Goal: Information Seeking & Learning: Find specific fact

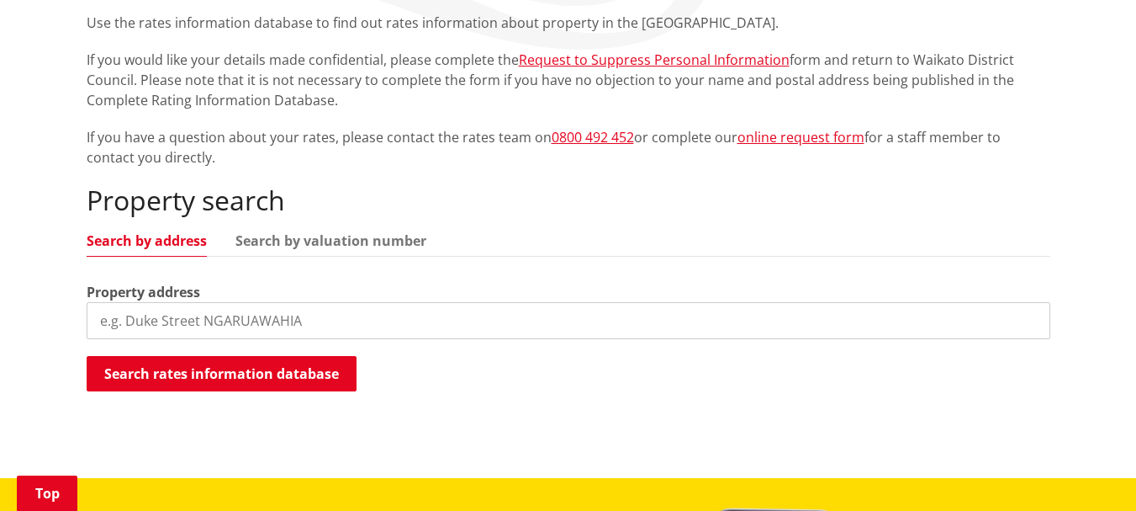
scroll to position [377, 0]
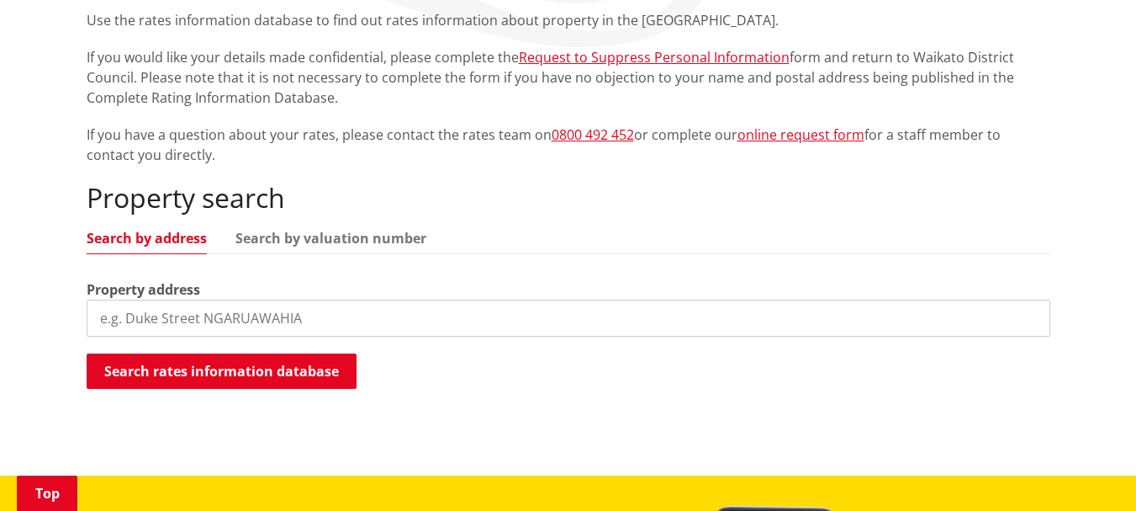
click at [255, 317] on input "search" at bounding box center [569, 317] width 964 height 37
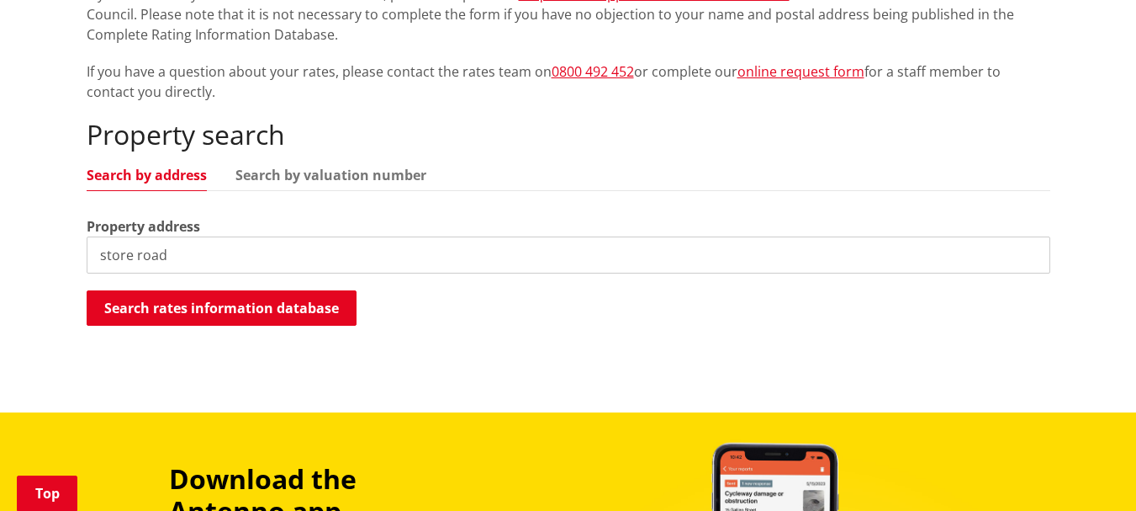
scroll to position [450, 0]
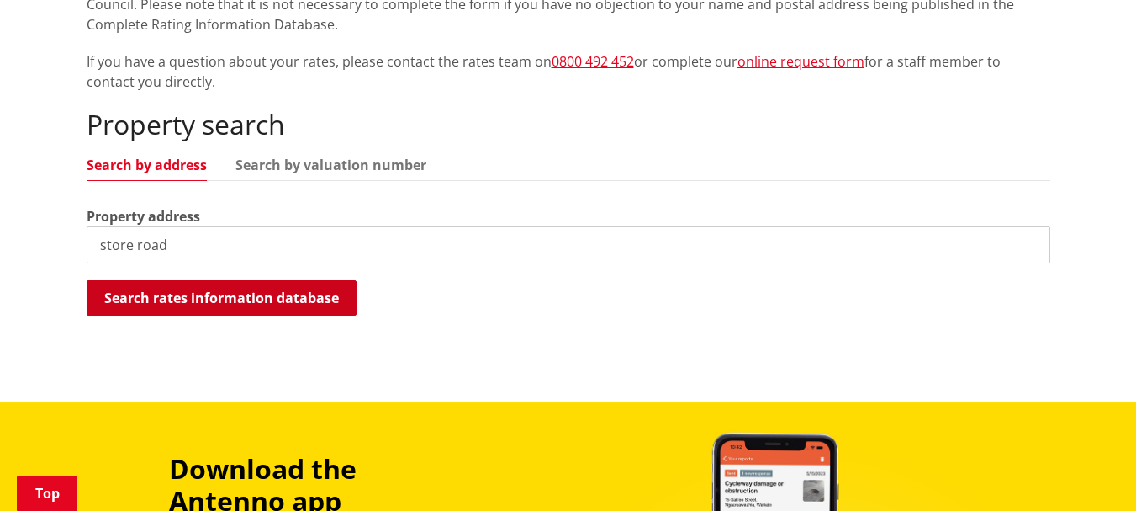
type input "store road"
click at [270, 300] on button "Search rates information database" at bounding box center [222, 297] width 270 height 35
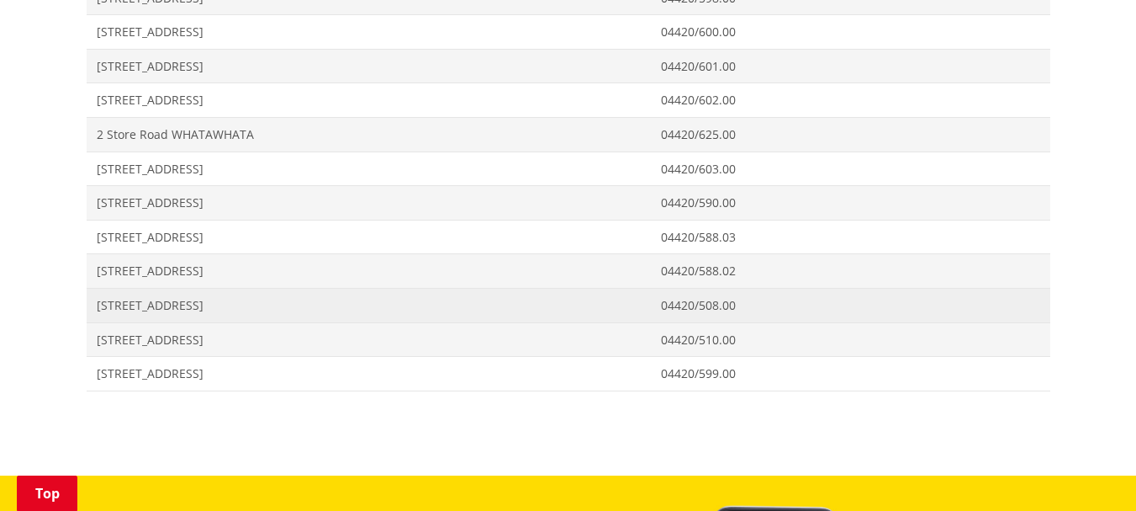
scroll to position [948, 0]
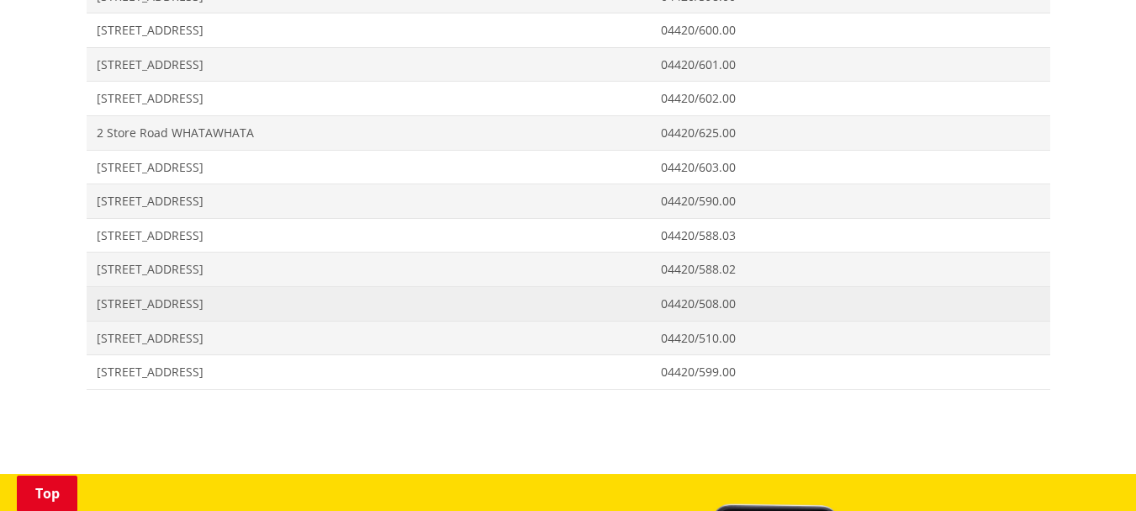
click at [211, 304] on span "[STREET_ADDRESS]" at bounding box center [369, 303] width 545 height 17
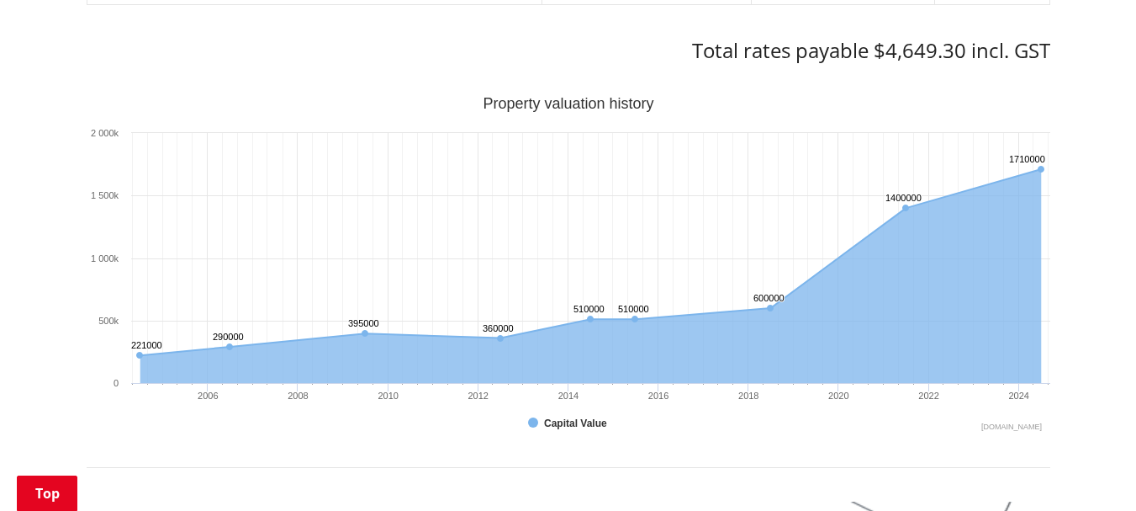
scroll to position [1002, 0]
